Goal: Task Accomplishment & Management: Use online tool/utility

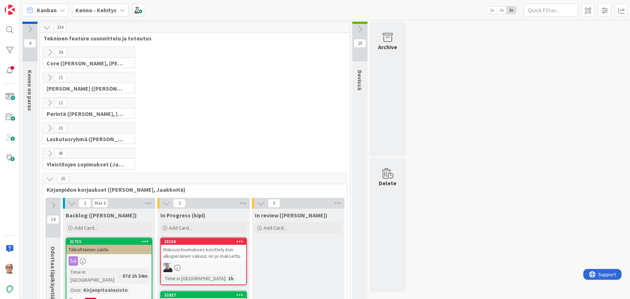
click at [47, 102] on icon at bounding box center [50, 103] width 8 height 8
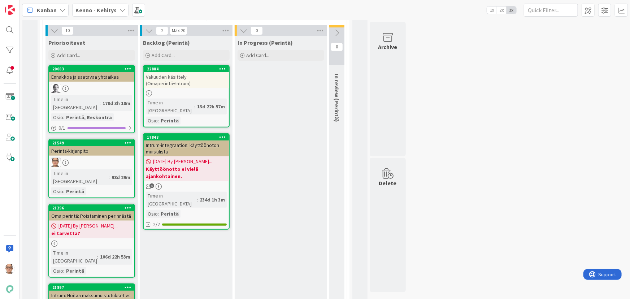
scroll to position [98, 0]
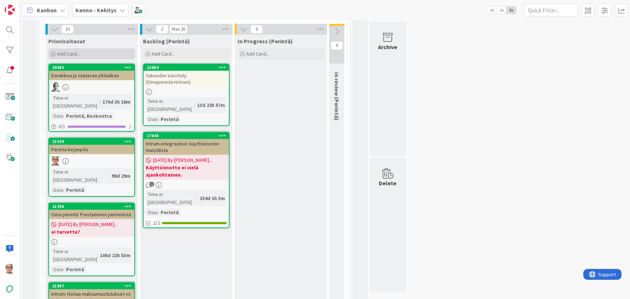
click at [74, 53] on span "Add Card..." at bounding box center [68, 54] width 23 height 6
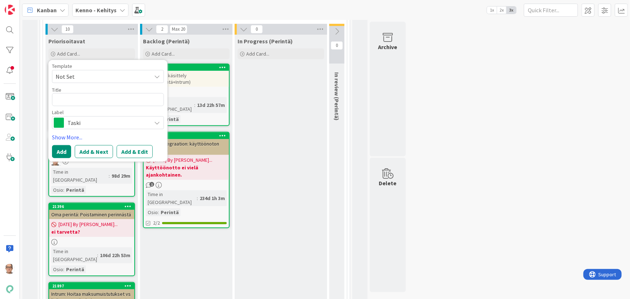
click at [159, 122] on icon at bounding box center [157, 123] width 6 height 6
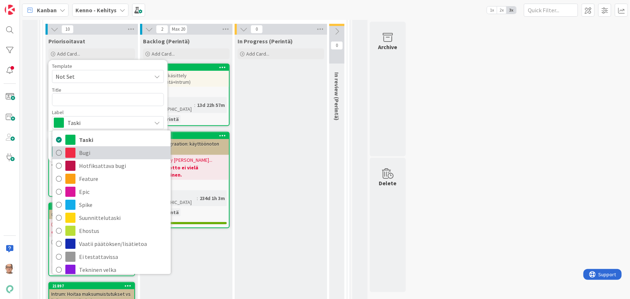
click at [105, 151] on span "Bugi" at bounding box center [123, 152] width 88 height 11
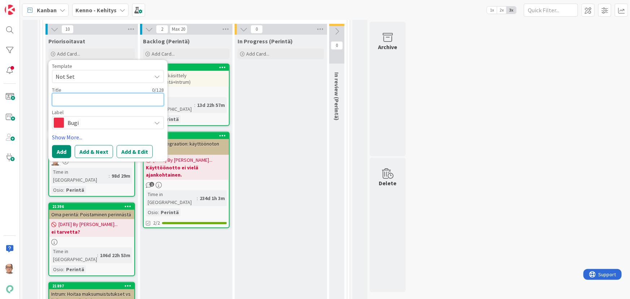
click at [61, 101] on textarea at bounding box center [108, 99] width 112 height 13
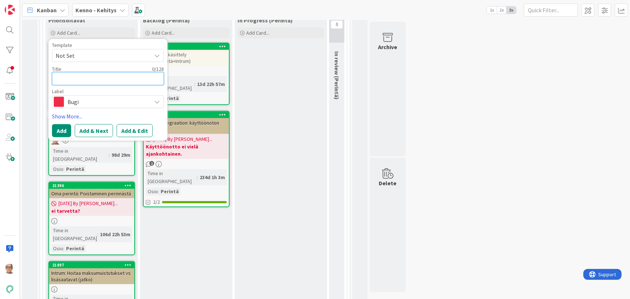
scroll to position [131, 0]
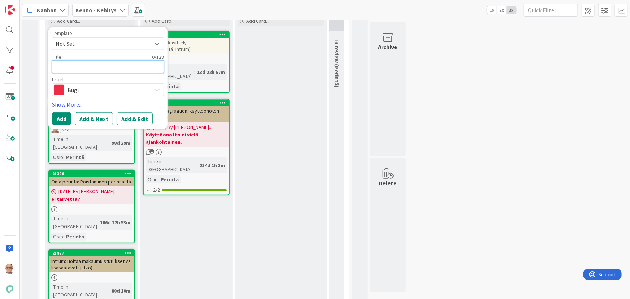
type textarea "x"
type textarea "P"
type textarea "x"
type textarea "Pe"
type textarea "x"
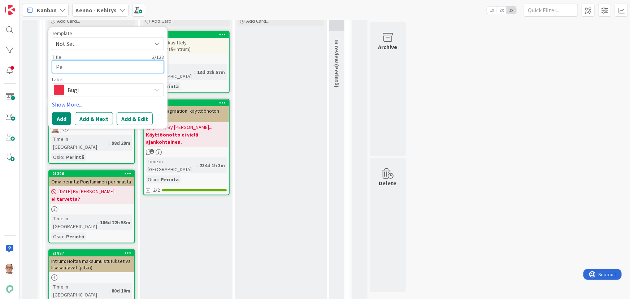
type textarea "Pei"
type textarea "x"
type textarea "Pein"
type textarea "x"
type textarea "Pei"
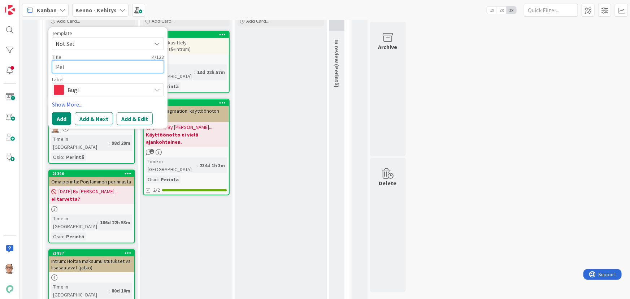
type textarea "x"
type textarea "Pe"
type textarea "x"
type textarea "Per"
type textarea "x"
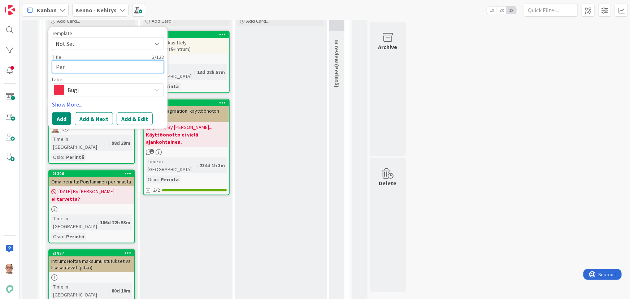
type textarea "Peri"
type textarea "x"
type textarea "Perio"
type textarea "x"
type textarea "Peri"
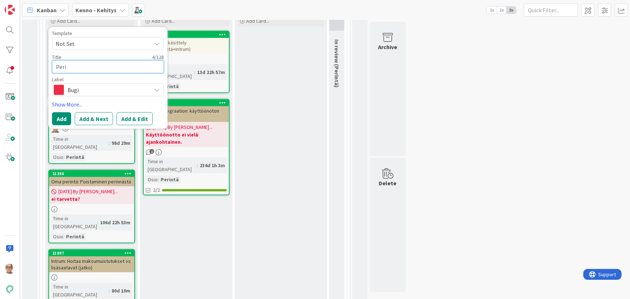
type textarea "x"
type textarea "Perin"
type textarea "x"
type textarea "Perinn"
type textarea "x"
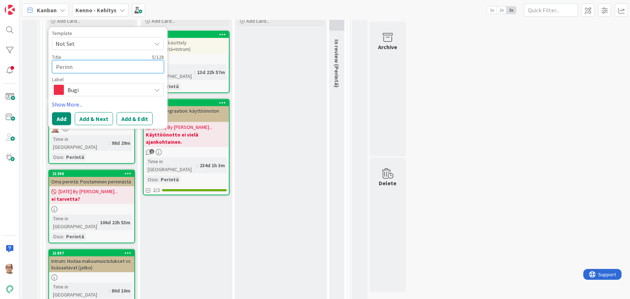
type textarea "Perinnä"
type textarea "x"
type textarea "Perinnäs"
type textarea "x"
type textarea "Perinnäss"
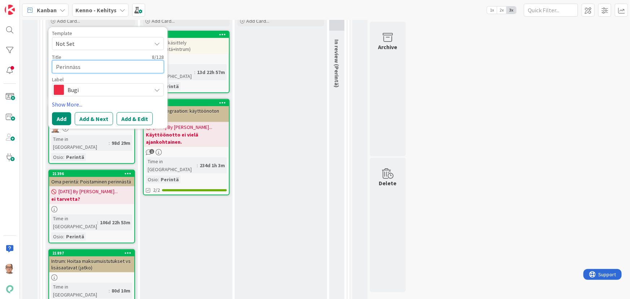
type textarea "x"
type textarea "Perinnässä"
type textarea "x"
type textarea "Perinnässä"
type textarea "x"
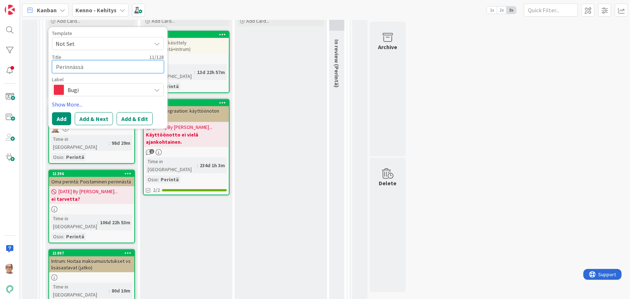
type textarea "Perinnässä o"
type textarea "x"
type textarea "Perinnässä ol"
type textarea "x"
type textarea "Perinnässä ole"
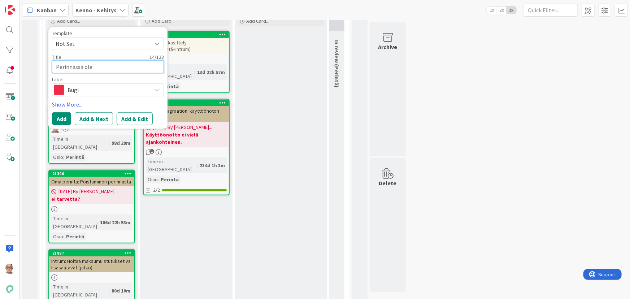
type textarea "x"
type textarea "Perinnässä olev"
type textarea "x"
type textarea "Perinnässä oleva"
type textarea "x"
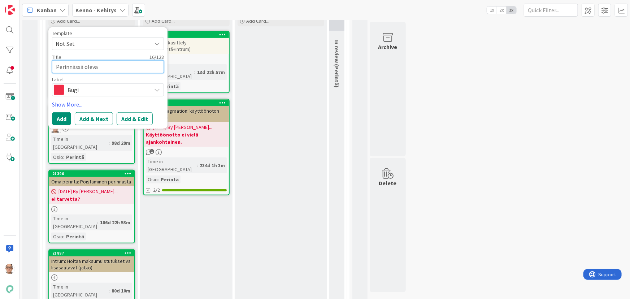
type textarea "Perinnässä olevan"
type textarea "x"
type textarea "Perinnässä olevan"
type textarea "x"
type textarea "Perinnässä olevan s"
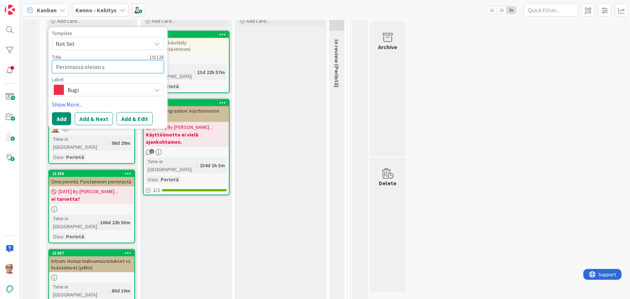
type textarea "x"
type textarea "Perinnässä olevan so"
type textarea "x"
type textarea "Perinnässä olevan sop"
type textarea "x"
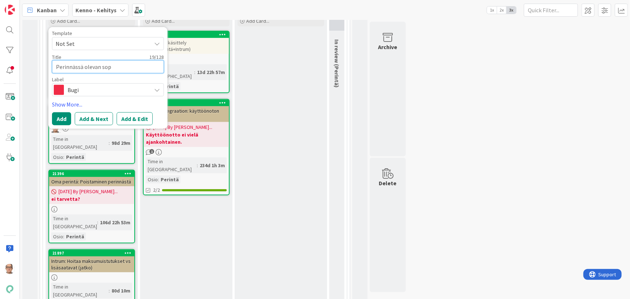
type textarea "Perinnässä olevan sopi"
type textarea "x"
type textarea "Perinnässä olevan sopim"
type textarea "x"
type textarea "Perinnässä olevan sopimu"
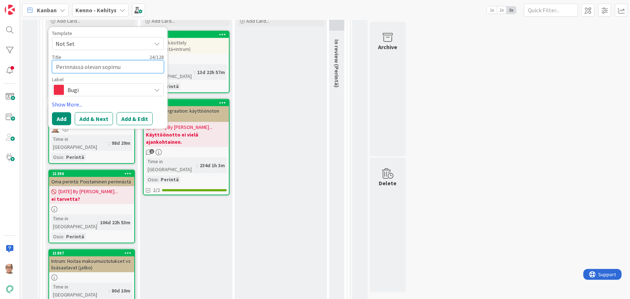
type textarea "x"
type textarea "Perinnässä olevan sopimuk"
type textarea "x"
type textarea "Perinnässä olevan sopimuks"
type textarea "x"
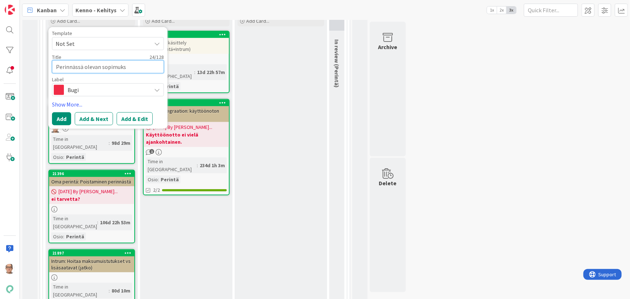
type textarea "Perinnässä olevan sopimukse"
type textarea "x"
type textarea "Perinnässä olevan sopimuksen"
type textarea "x"
type textarea "Perinnässä olevan sopimuksen"
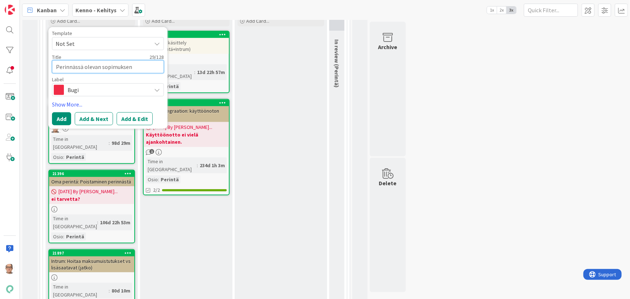
type textarea "x"
type textarea "Perinnässä olevan sopimuksen p"
type textarea "x"
type textarea "Perinnässä olevan sopimuksen pe"
type textarea "x"
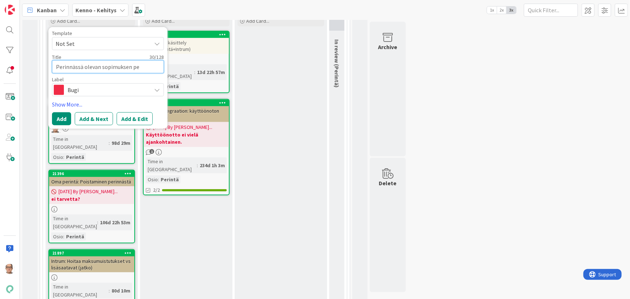
type textarea "Perinnässä olevan sopimuksen per"
type textarea "x"
type textarea "Perinnässä olevan sopimuksen peri"
type textarea "x"
type textarea "Perinnässä olevan sopimuksen perin"
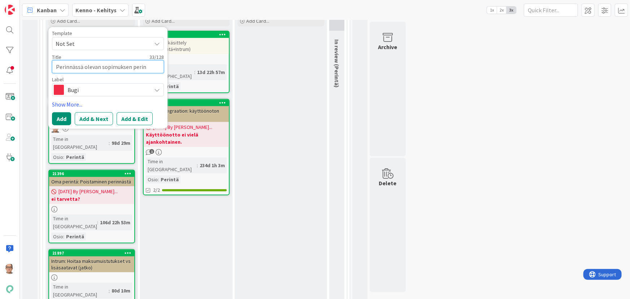
type textarea "x"
type textarea "Perinnässä olevan sopimuksen perint"
type textarea "x"
type textarea "Perinnässä olevan sopimuksen perintä"
type textarea "x"
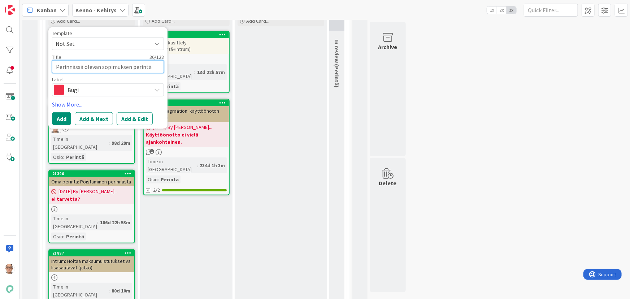
type textarea "Perinnässä olevan sopimuksen perintäs"
type textarea "x"
type textarea "Perinnässä olevan sopimuksen perintäsa"
type textarea "x"
type textarea "Perinnässä olevan sopimuksen perintäsal"
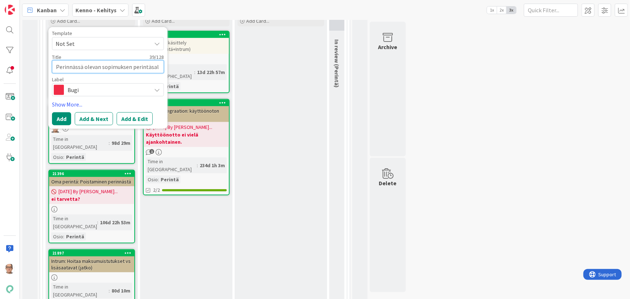
type textarea "x"
type textarea "Perinnässä olevan sopimuksen perintäsald"
type textarea "x"
type textarea "Perinnässä olevan sopimuksen perintäsaldo"
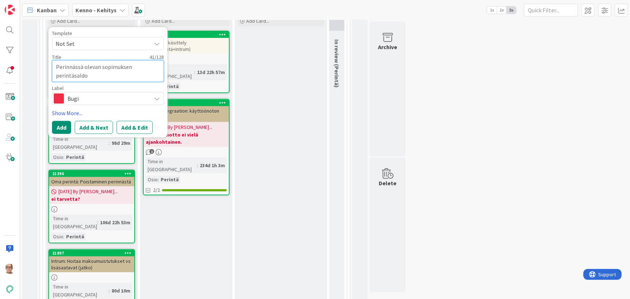
drag, startPoint x: 90, startPoint y: 77, endPoint x: 51, endPoint y: 67, distance: 40.4
click at [51, 67] on div "Template Not Set Title 41 / 128 Perinnässä olevan sopimuksen perintäsaldo Label…" at bounding box center [107, 82] width 119 height 110
type textarea "x"
type textarea "S"
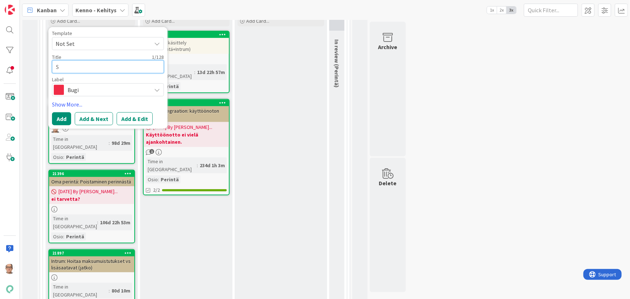
type textarea "x"
type textarea "So"
type textarea "x"
type textarea "Sop"
type textarea "x"
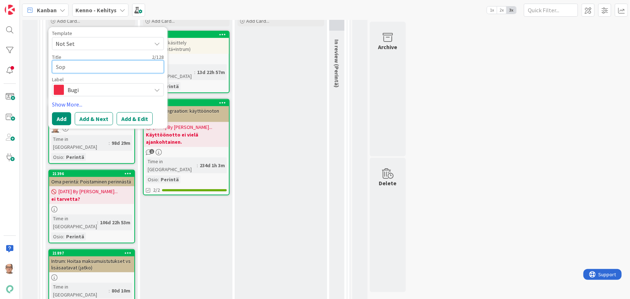
type textarea "Sopi"
type textarea "x"
type textarea "Sopim"
type textarea "x"
type textarea "Sopimu"
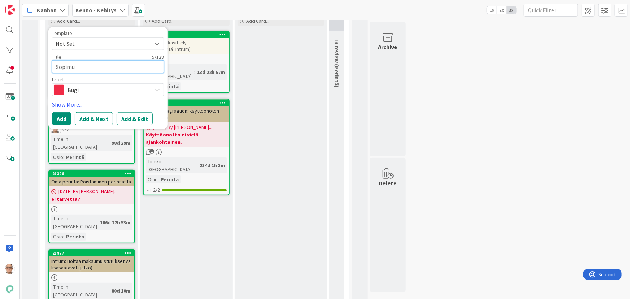
type textarea "x"
type textarea "Sopimus"
type textarea "x"
type textarea "Sopimusl"
type textarea "x"
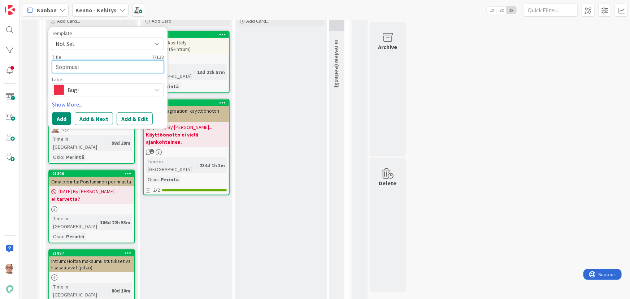
type textarea "Sopimusli"
type textarea "x"
type textarea "Sopimuslis"
type textarea "x"
type textarea "Sopimuslist"
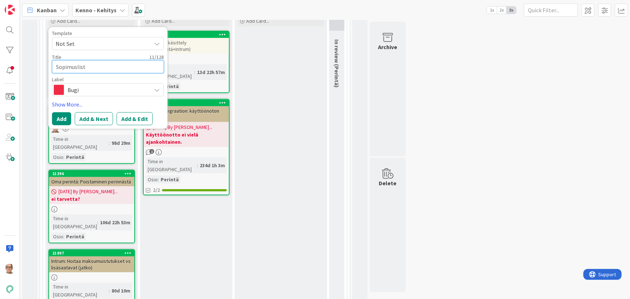
type textarea "x"
type textarea "Sopimuslista"
type textarea "x"
type textarea "Sopimuslistan"
type textarea "x"
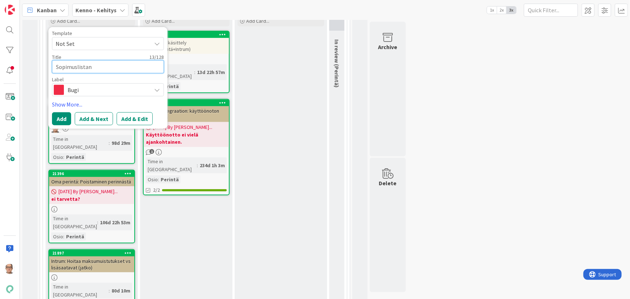
type textarea "Sopimuslistan"
type textarea "x"
type textarea "Sopimuslistan"
type textarea "x"
type textarea "Sopimuslista"
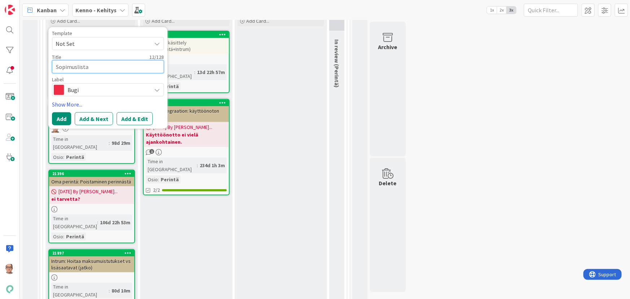
type textarea "x"
type textarea "Sopimuslistal"
type textarea "x"
type textarea "Sopimuslistall"
type textarea "x"
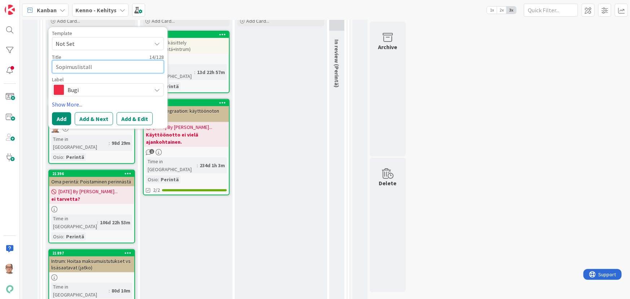
type textarea "Sopimuslistalla"
type textarea "x"
type textarea "Sopimuslistalla"
type textarea "x"
type textarea "Sopimuslistalla o"
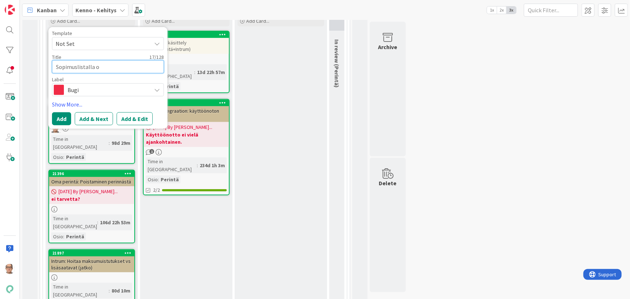
type textarea "x"
type textarea "Sopimuslistalla ol"
type textarea "x"
type textarea "Sopimuslistalla ole"
type textarea "x"
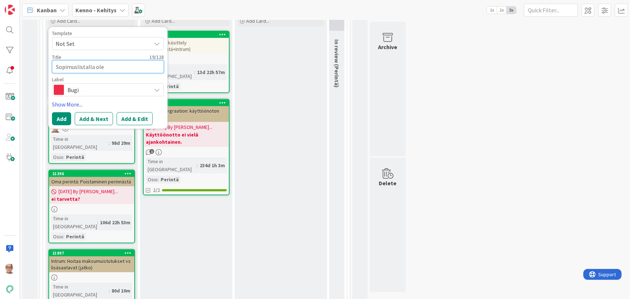
type textarea "Sopimuslistalla olev"
type textarea "x"
type textarea "Sopimuslistalla oleva"
type textarea "x"
type textarea "Sopimuslistalla oleva"
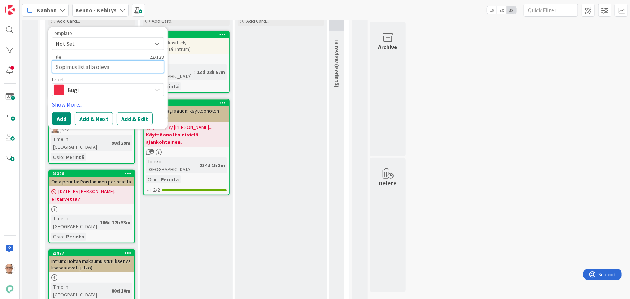
type textarea "x"
type textarea "Sopimuslistalla oleva p"
type textarea "x"
type textarea "Sopimuslistalla oleva pe"
type textarea "x"
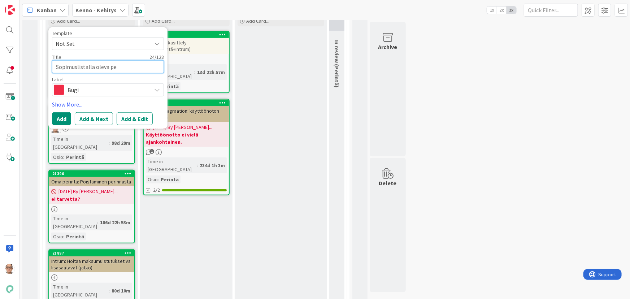
type textarea "Sopimuslistalla oleva per"
type textarea "x"
type textarea "Sopimuslistalla oleva pe"
type textarea "x"
type textarea "Sopimuslistalla oleva p"
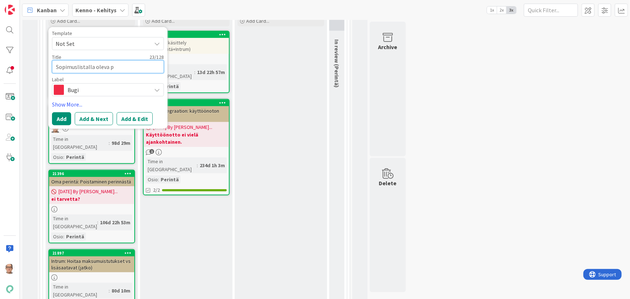
type textarea "x"
type textarea "Sopimuslistalla oleva"
type textarea "x"
type textarea "Sopimuslistalla oleva s"
type textarea "x"
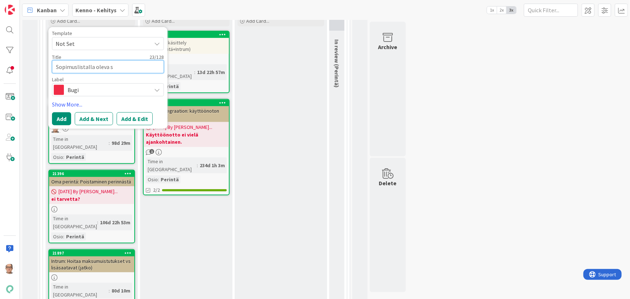
type textarea "Sopimuslistalla oleva so"
type textarea "x"
type textarea "Sopimuslistalla oleva sop"
type textarea "x"
type textarea "Sopimuslistalla oleva sopi"
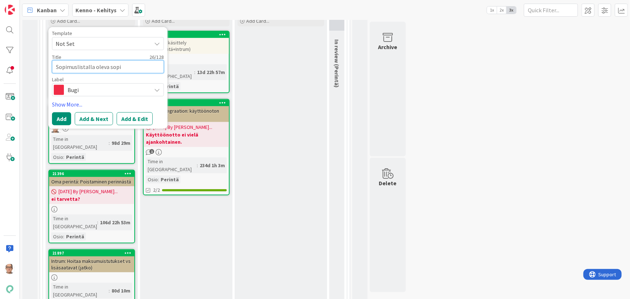
type textarea "x"
type textarea "Sopimuslistalla oleva sopim"
type textarea "x"
type textarea "Sopimuslistalla oleva sopimu"
type textarea "x"
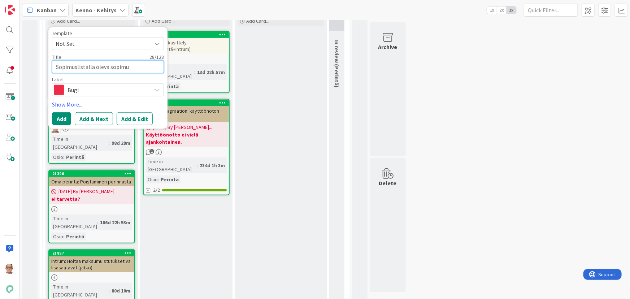
type textarea "Sopimuslistalla oleva sopimuk"
type textarea "x"
type textarea "Sopimuslistalla oleva sopimuks"
type textarea "x"
type textarea "Sopimuslistalla oleva sopimukse"
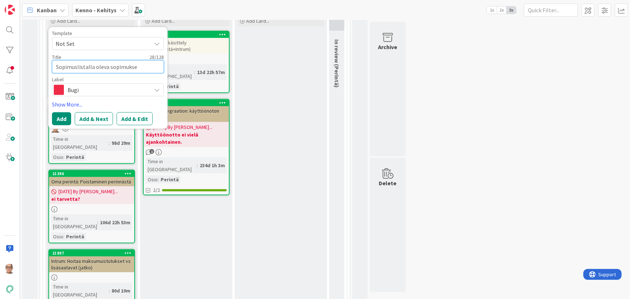
type textarea "x"
type textarea "Sopimuslistalla oleva sopimuksen"
type textarea "x"
type textarea "Sopimuslistalla oleva sopimuksen"
type textarea "x"
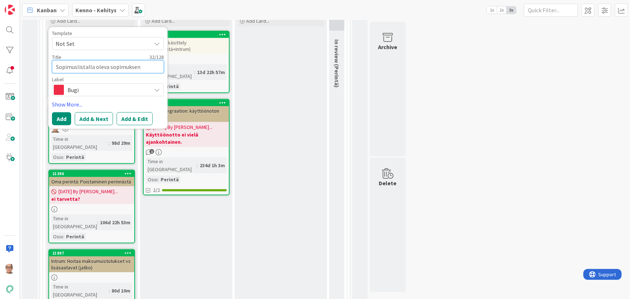
type textarea "Sopimuslistalla oleva sopimuksen p"
type textarea "x"
type textarea "Sopimuslistalla oleva sopimuksen pe"
type textarea "x"
type textarea "Sopimuslistalla oleva sopimuksen per"
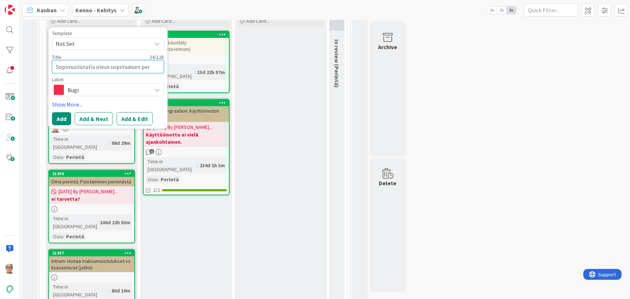
type textarea "x"
type textarea "Sopimuslistalla oleva sopimuksen peri"
type textarea "x"
type textarea "Sopimuslistalla oleva sopimuksen perin"
type textarea "x"
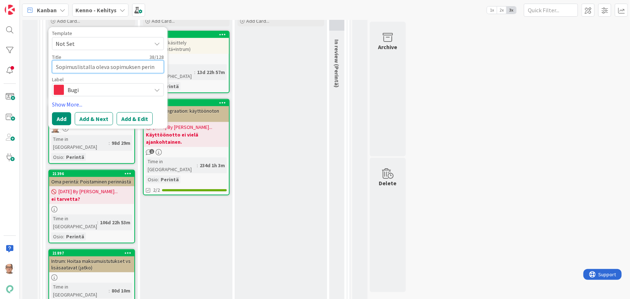
type textarea "Sopimuslistalla oleva sopimuksen perinn"
type textarea "x"
type textarea "Sopimuslistalla oleva sopimuksen perinnä"
type textarea "x"
type textarea "Sopimuslistalla oleva sopimuksen perinnäs"
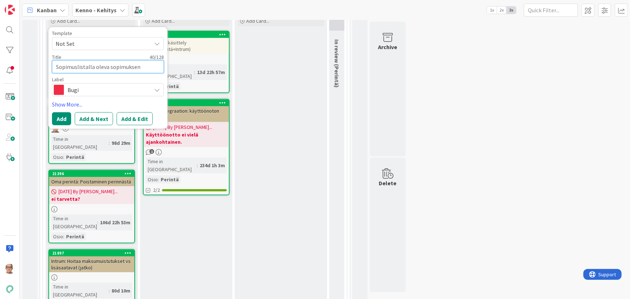
type textarea "x"
type textarea "Sopimuslistalla oleva sopimuksen perinnäss"
type textarea "x"
type textarea "Sopimuslistalla oleva sopimuksen perinnässä"
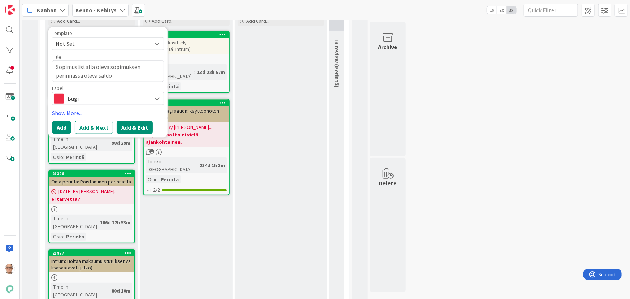
click at [133, 124] on button "Add & Edit" at bounding box center [135, 127] width 36 height 13
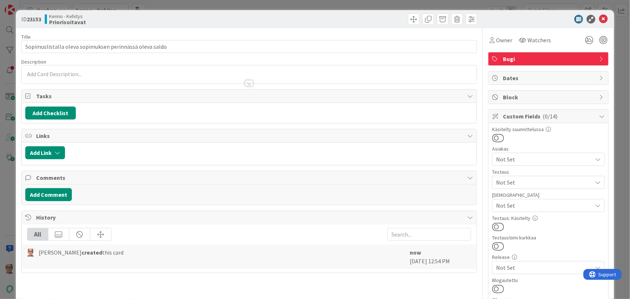
click at [245, 82] on div at bounding box center [249, 83] width 8 height 6
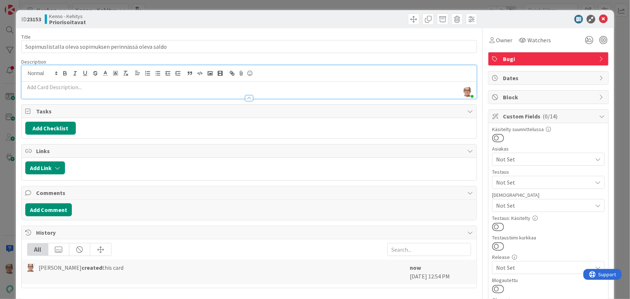
click at [116, 84] on p at bounding box center [249, 87] width 448 height 8
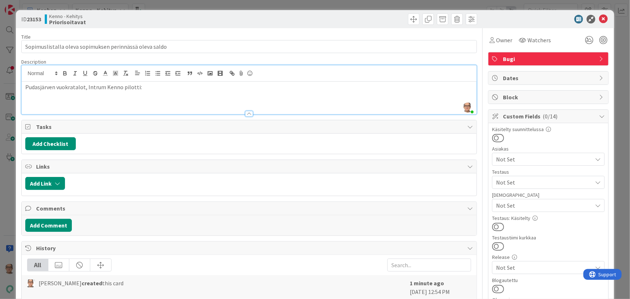
click at [153, 86] on p "Pudasjärven vuokratalot, Intrum Kenno pilotti:" at bounding box center [249, 87] width 448 height 8
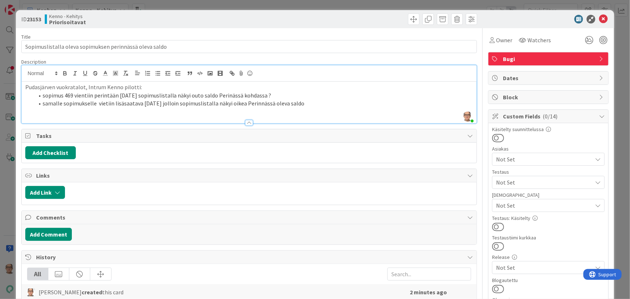
click at [228, 96] on li "sopimus 469 vientiin perintään 3.9.2025 sopimuslistalla näkyi outo saldo Perinä…" at bounding box center [253, 95] width 439 height 8
click at [308, 102] on li "samalle sopimukselle vietiin lisäsaatava 5.9.2025 jolloin sopimuslistalla näkyi…" at bounding box center [253, 103] width 439 height 8
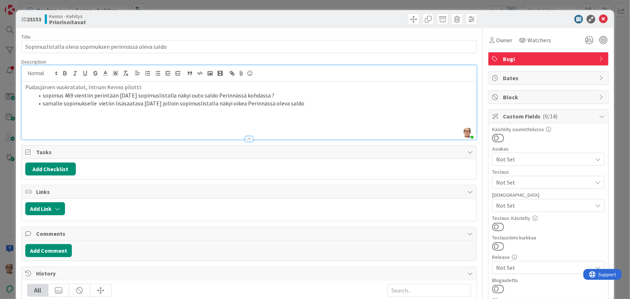
click at [318, 103] on li "samalle sopimukselle vietiin lisäsaatava 5.9.2025 jolloin sopimuslistalla näkyi…" at bounding box center [253, 103] width 439 height 8
click at [40, 119] on p at bounding box center [249, 120] width 448 height 8
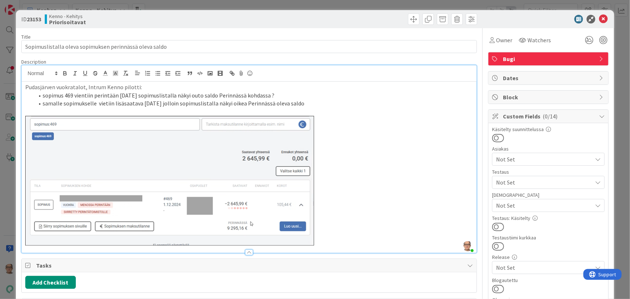
click at [30, 112] on p at bounding box center [249, 112] width 448 height 8
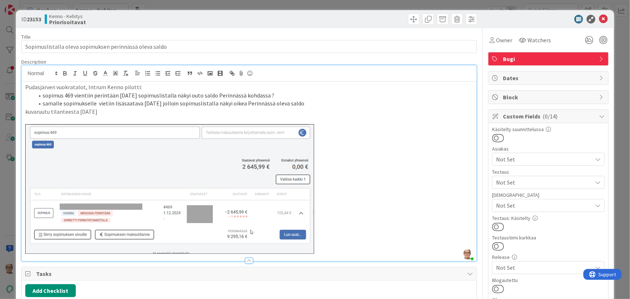
click at [245, 261] on div at bounding box center [249, 261] width 8 height 6
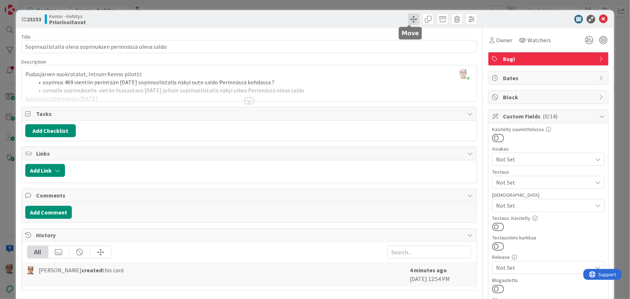
click at [408, 19] on span at bounding box center [414, 19] width 12 height 12
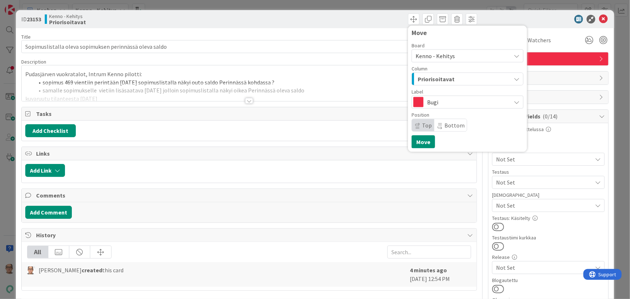
click at [514, 56] on icon at bounding box center [517, 56] width 6 height 6
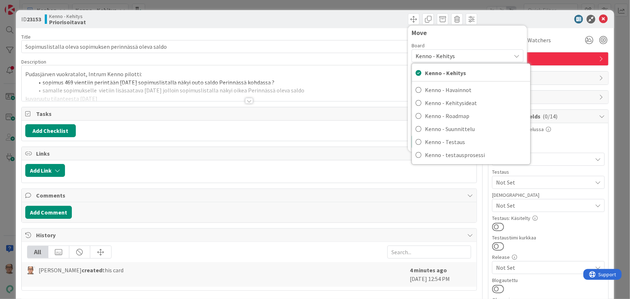
click at [380, 77] on p "Pudasjärven vuokratalot, Intrum Kenno pilotti:" at bounding box center [249, 74] width 448 height 8
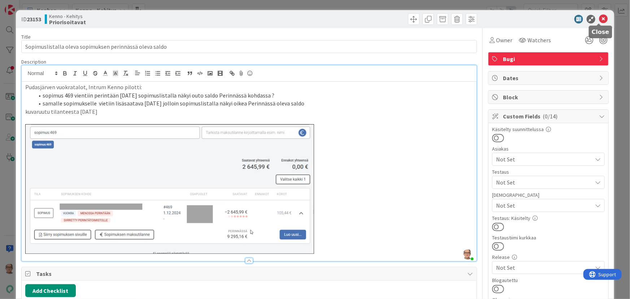
click at [599, 18] on icon at bounding box center [603, 19] width 9 height 9
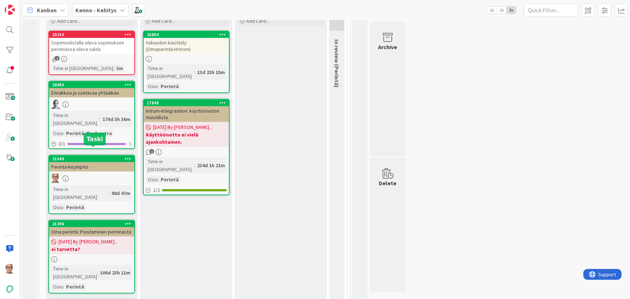
scroll to position [65, 0]
